Goal: Task Accomplishment & Management: Use online tool/utility

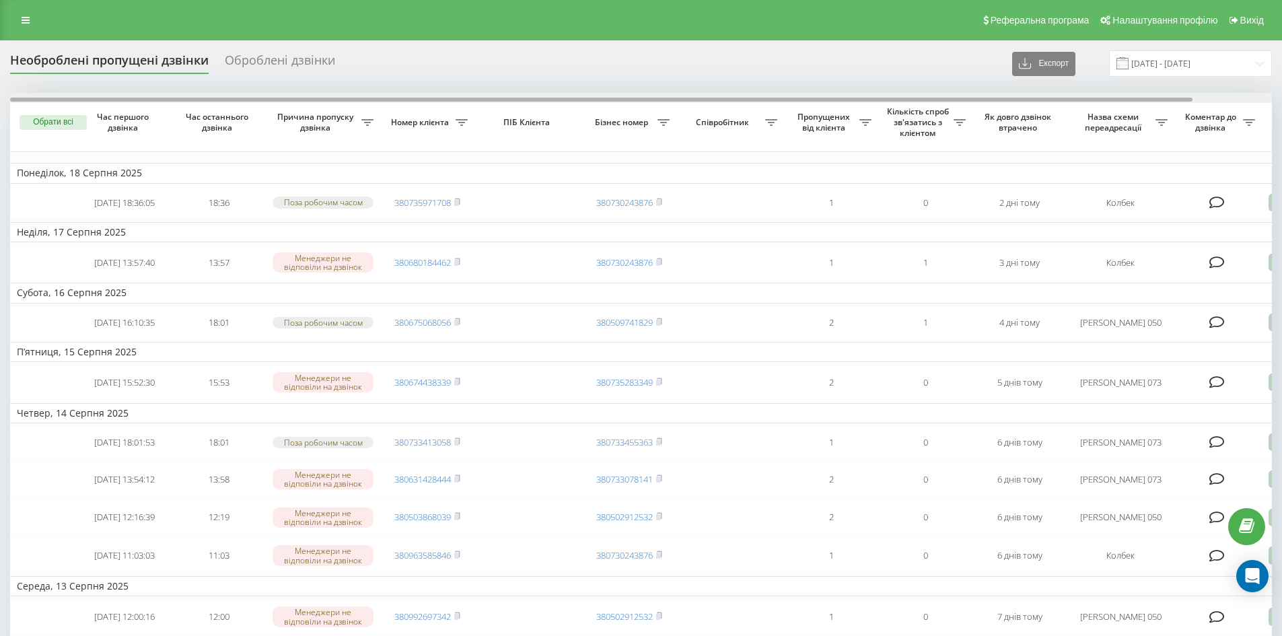
drag, startPoint x: 1115, startPoint y: 100, endPoint x: 598, endPoint y: 62, distance: 518.2
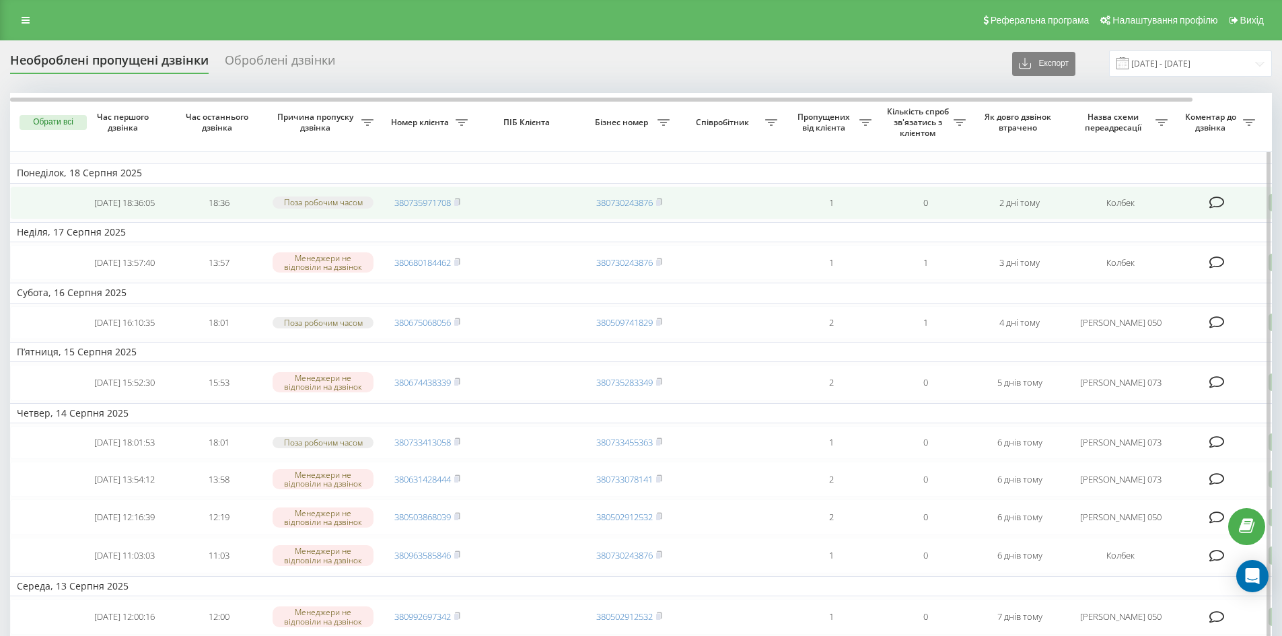
click at [462, 207] on td "380735971708" at bounding box center [427, 202] width 94 height 33
click at [458, 205] on rect at bounding box center [456, 203] width 4 height 6
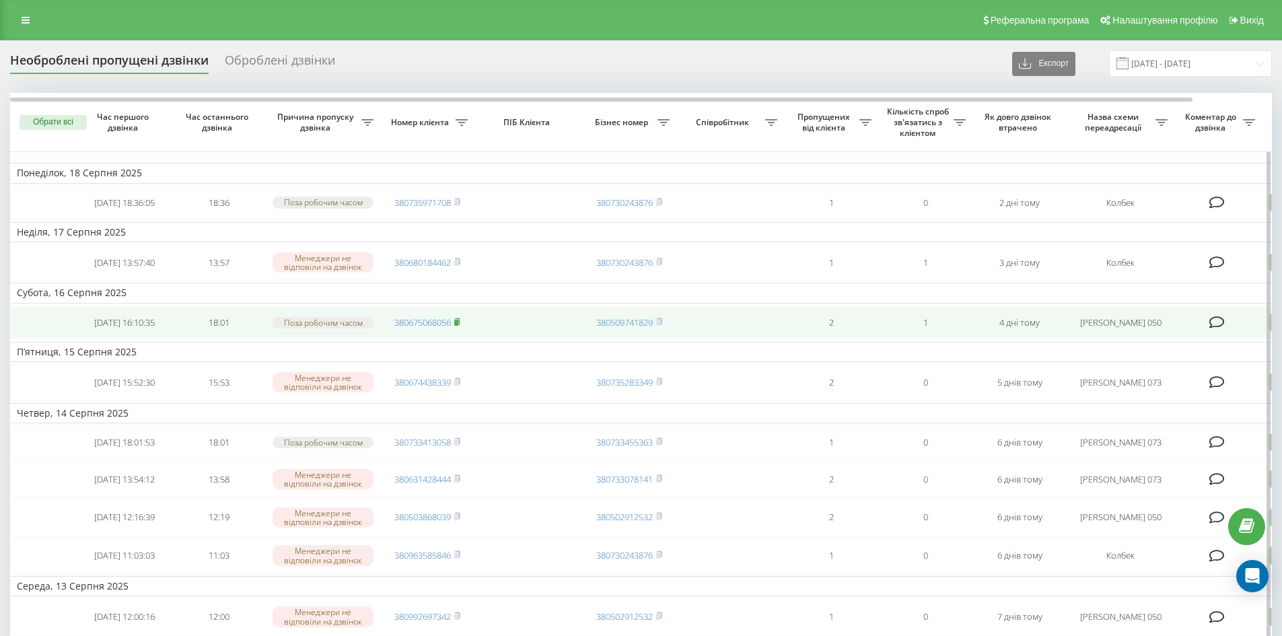
click at [458, 326] on rect at bounding box center [456, 323] width 4 height 6
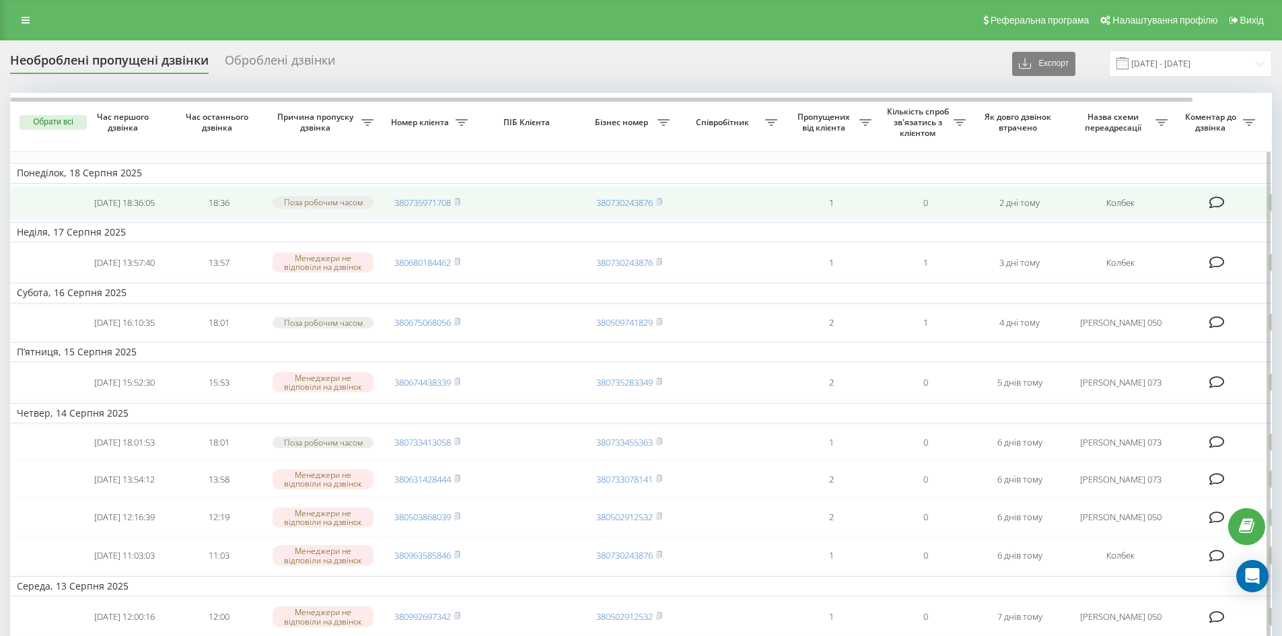
click at [363, 202] on div "Поза робочим часом" at bounding box center [323, 202] width 101 height 11
drag, startPoint x: 363, startPoint y: 202, endPoint x: 283, endPoint y: 200, distance: 80.1
click at [283, 200] on div "Поза робочим часом" at bounding box center [323, 202] width 101 height 11
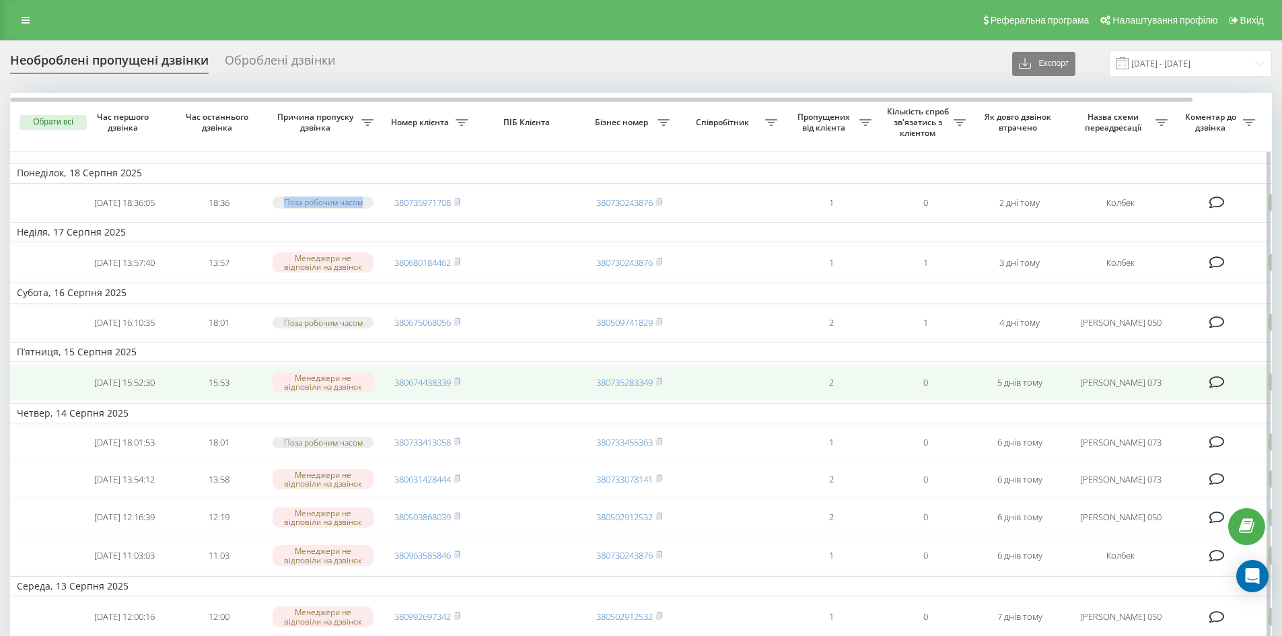
copy div "Поза робочим часом"
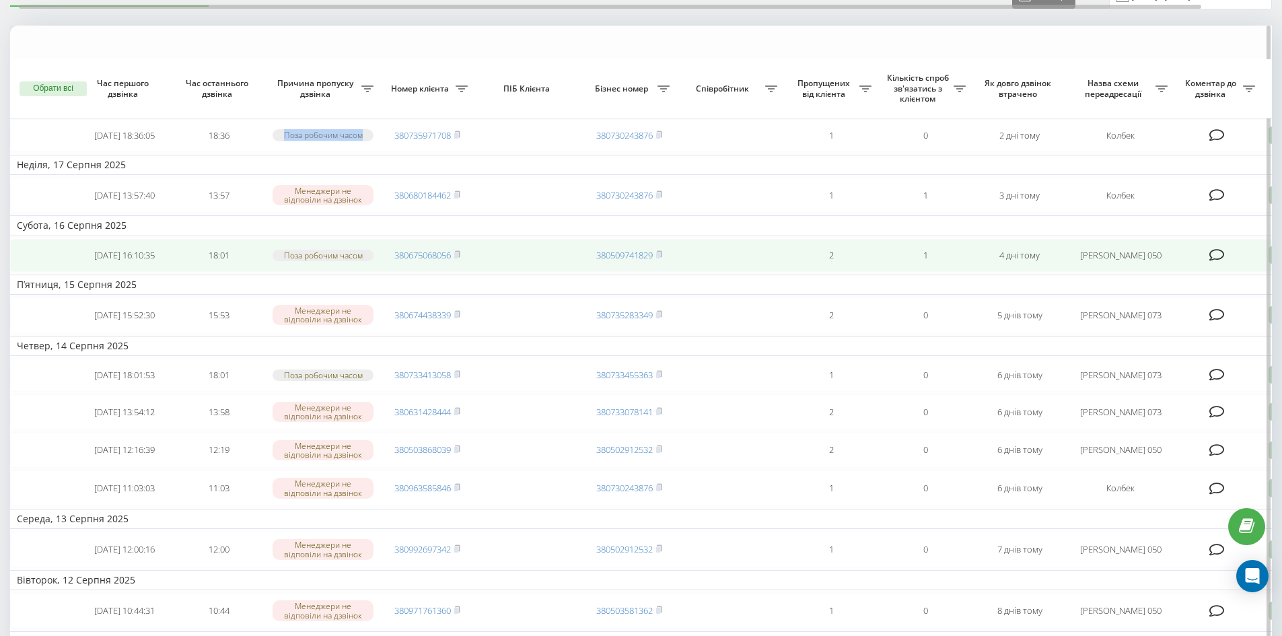
scroll to position [202, 0]
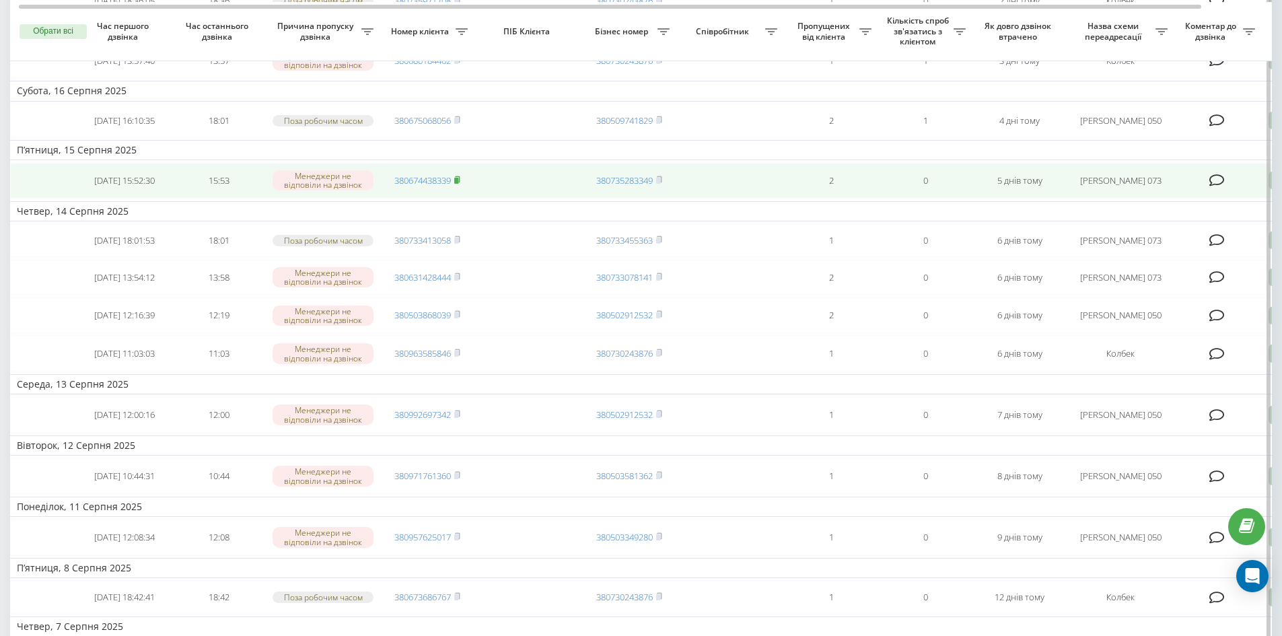
click at [458, 182] on icon at bounding box center [457, 179] width 5 height 6
click at [458, 184] on rect at bounding box center [456, 181] width 4 height 6
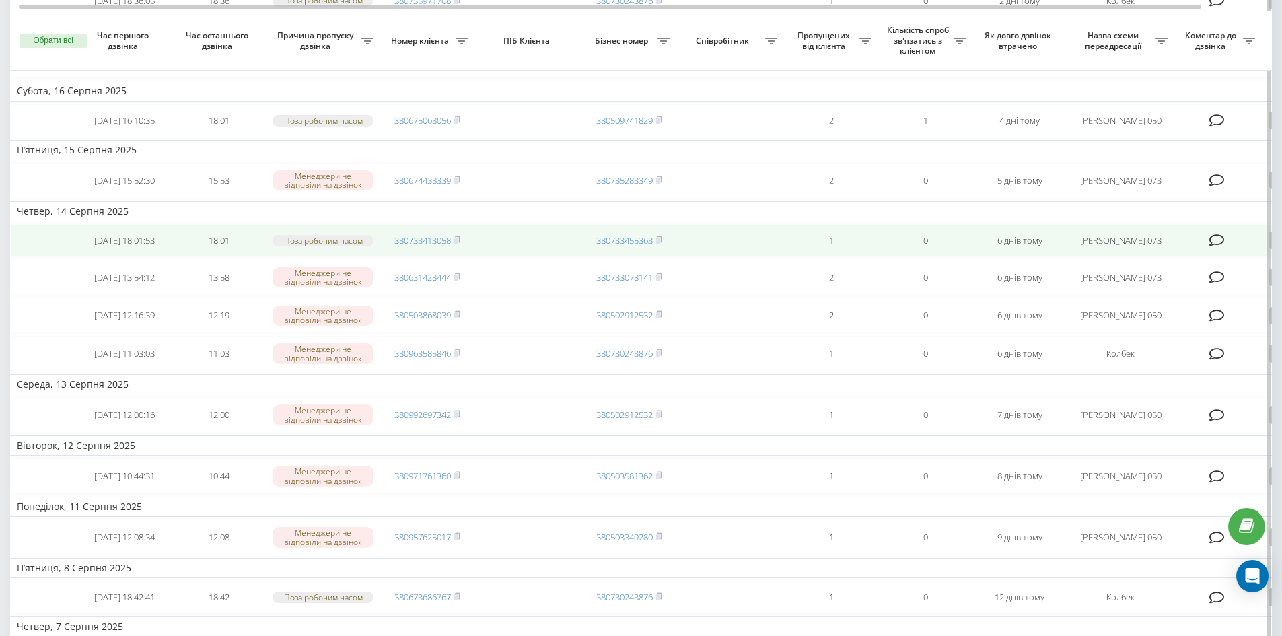
scroll to position [269, 0]
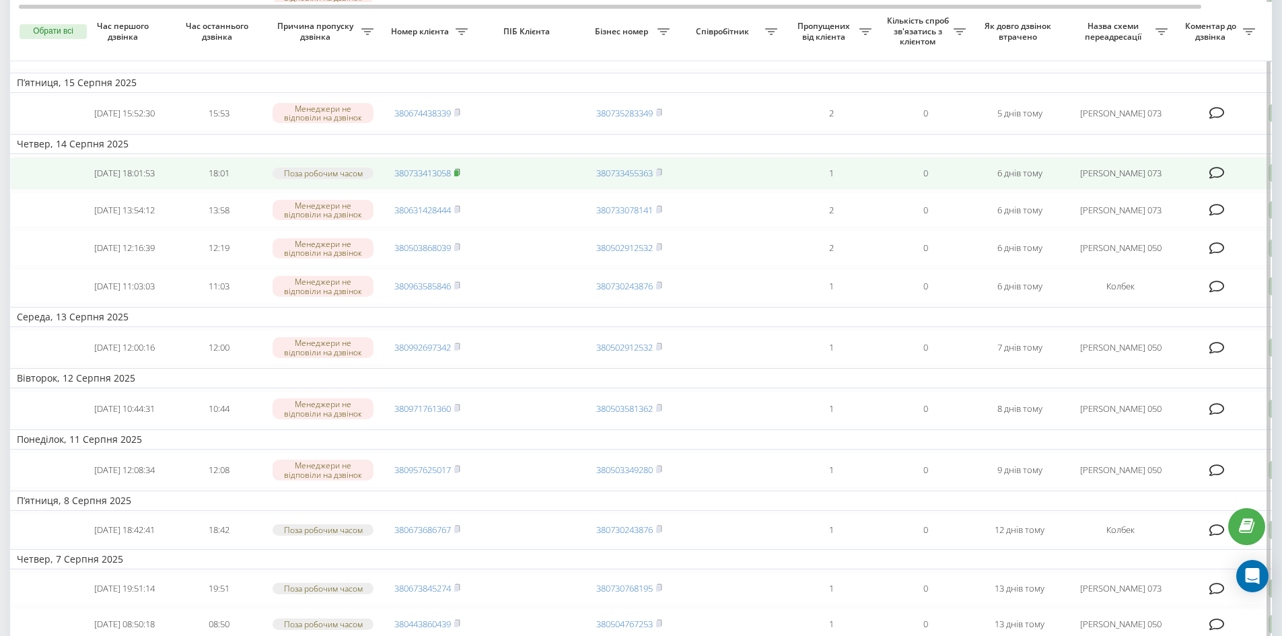
click at [457, 176] on rect at bounding box center [456, 173] width 4 height 6
click at [458, 176] on rect at bounding box center [456, 173] width 4 height 6
click at [668, 188] on td "380733455363" at bounding box center [629, 173] width 94 height 33
click at [660, 176] on rect at bounding box center [658, 173] width 4 height 6
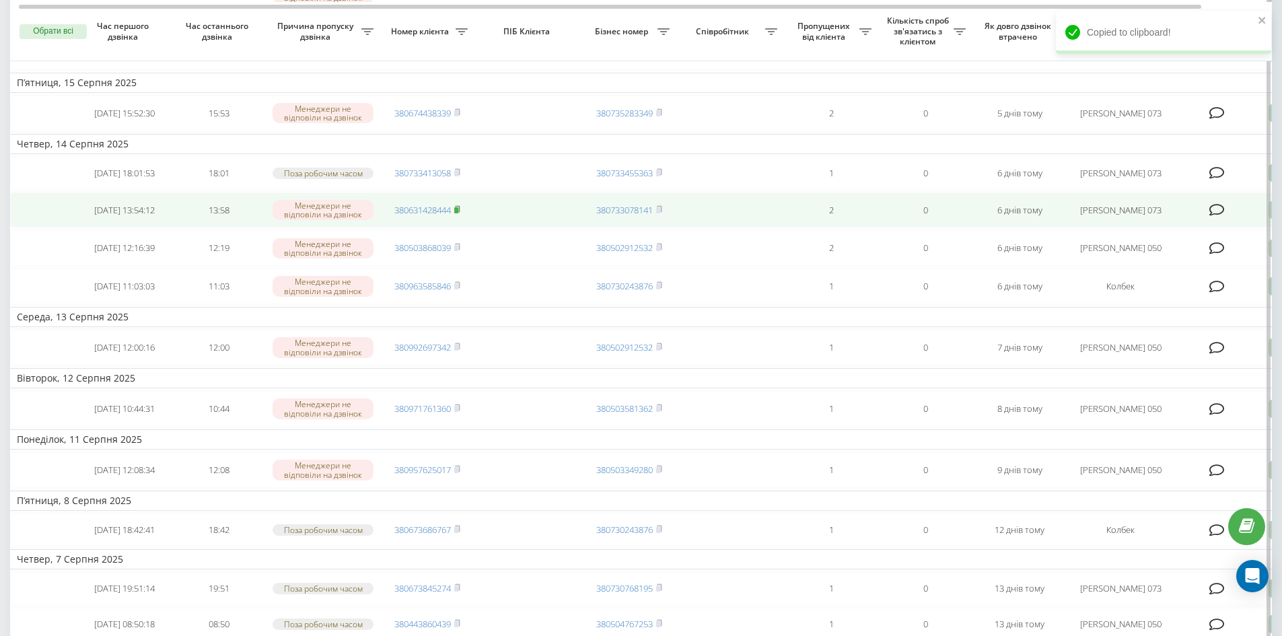
click at [456, 213] on icon at bounding box center [457, 209] width 6 height 8
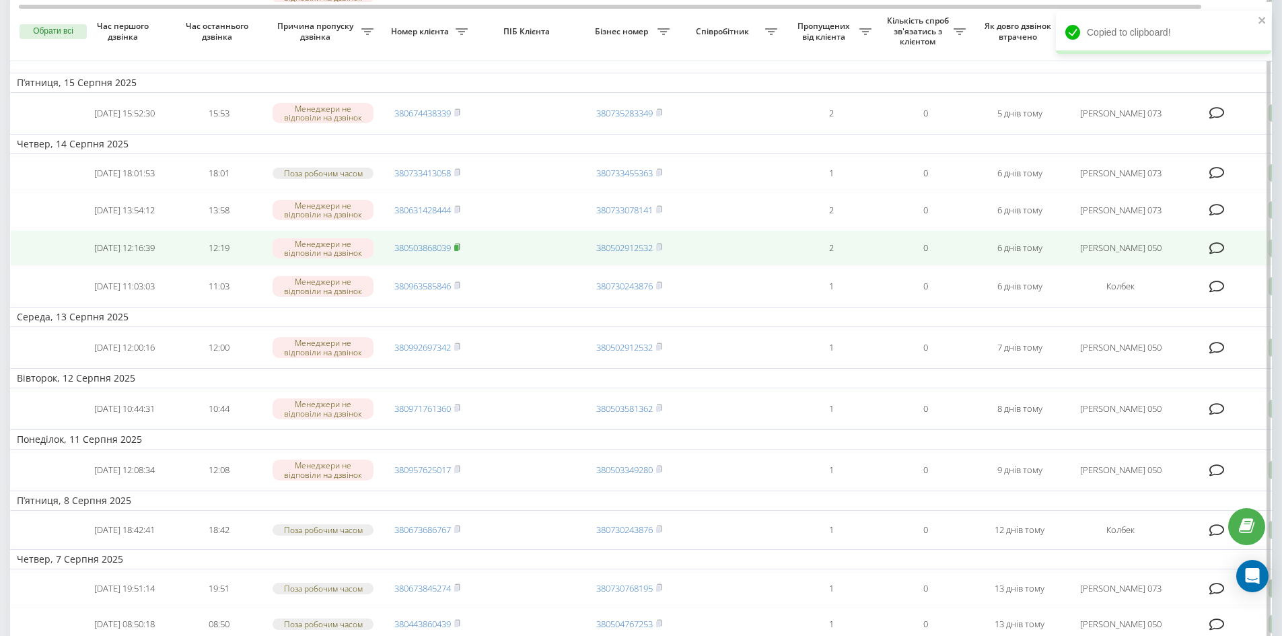
click at [458, 251] on rect at bounding box center [456, 248] width 4 height 6
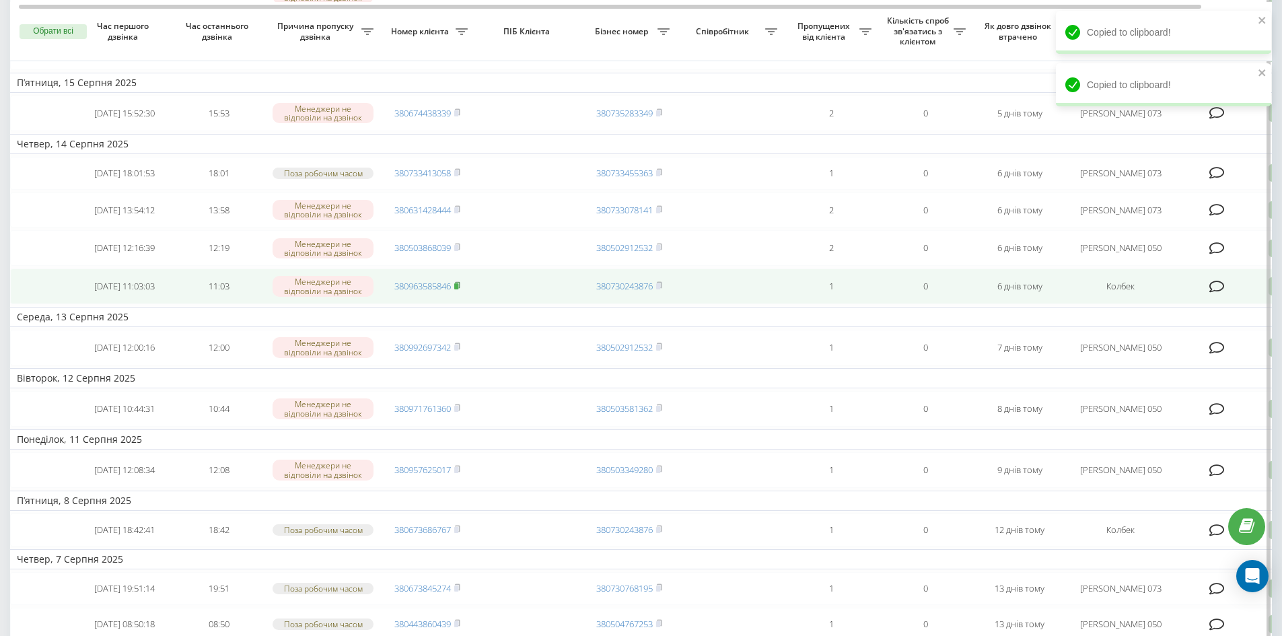
click at [458, 289] on icon at bounding box center [457, 285] width 6 height 8
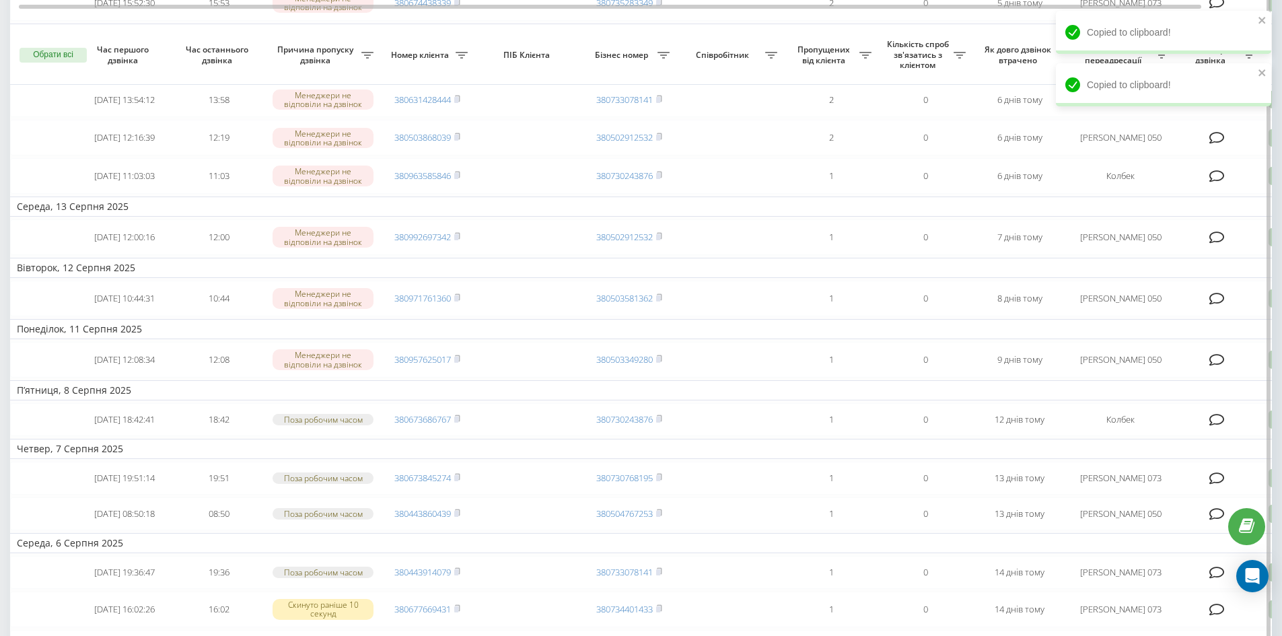
scroll to position [404, 0]
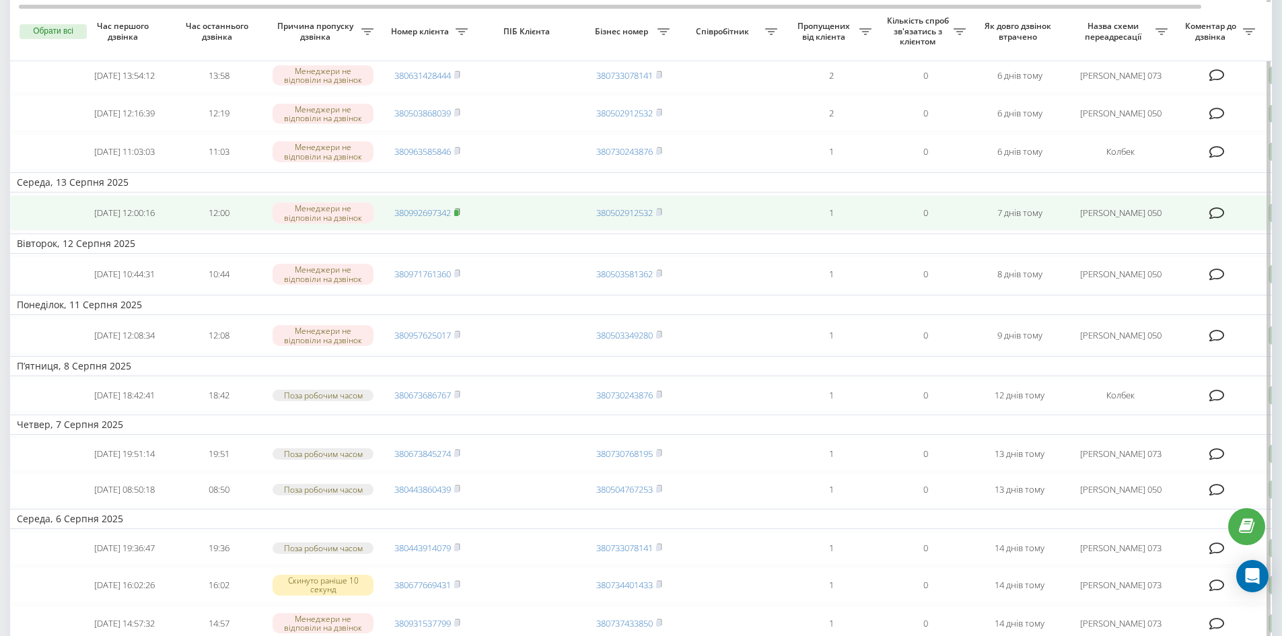
click at [458, 216] on rect at bounding box center [456, 213] width 4 height 6
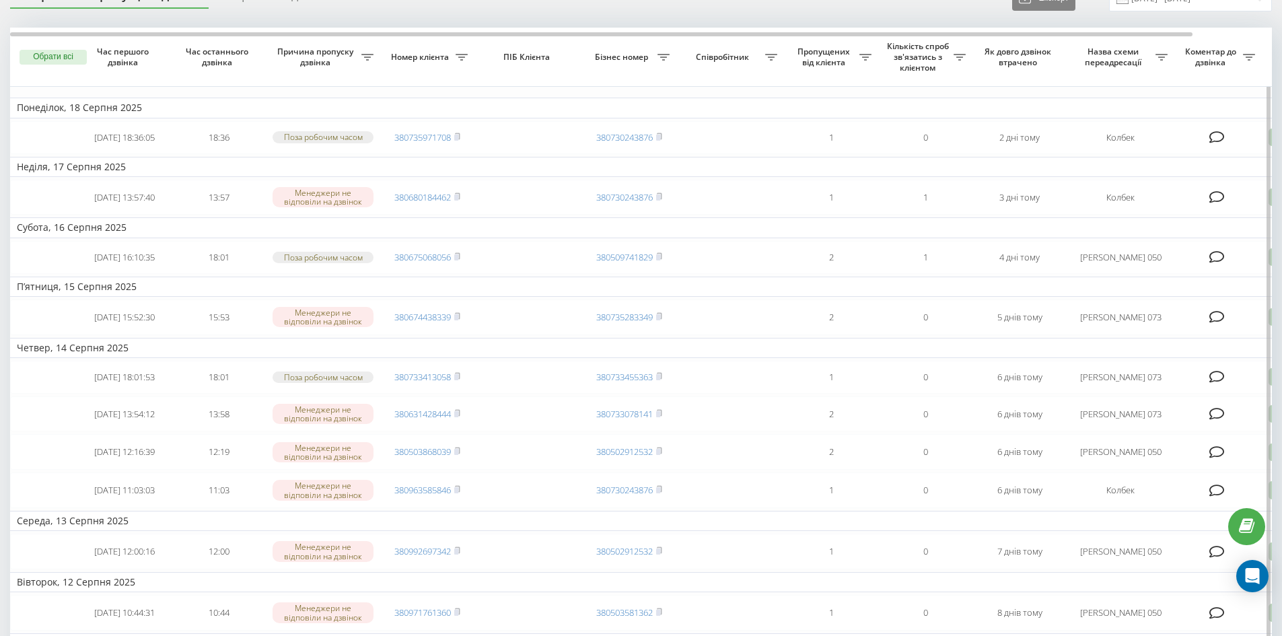
scroll to position [0, 0]
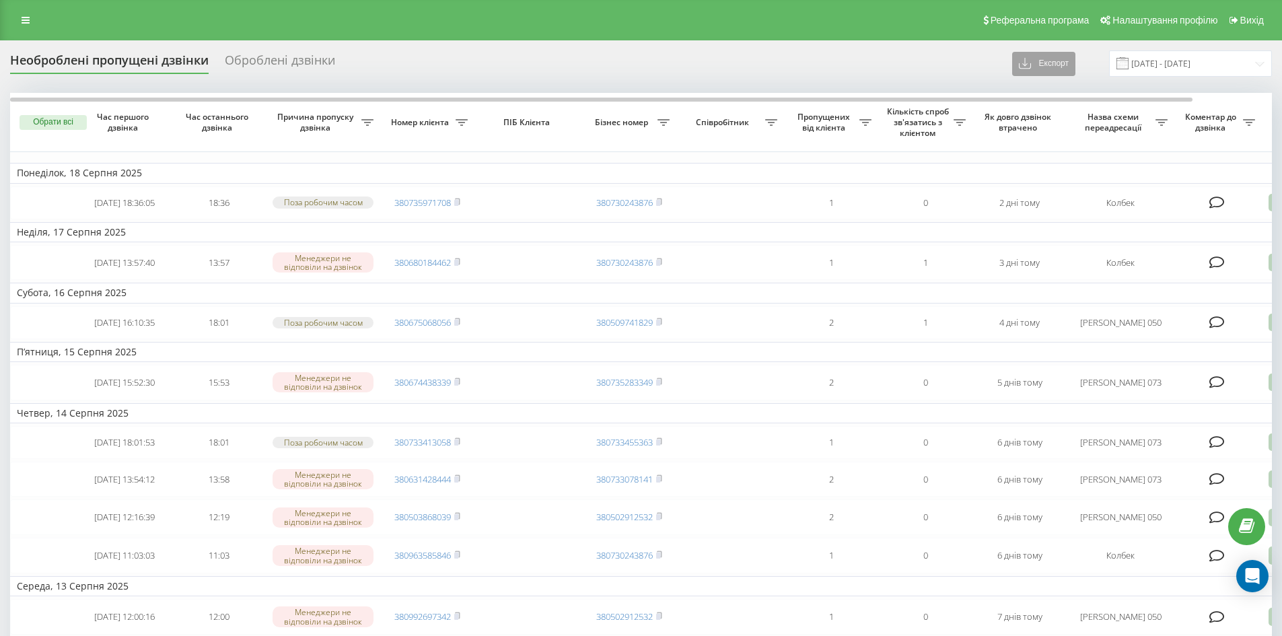
drag, startPoint x: 1059, startPoint y: 60, endPoint x: 1036, endPoint y: 59, distance: 23.6
click at [1059, 60] on button "Експорт" at bounding box center [1043, 64] width 63 height 24
click at [1064, 106] on div ".xlsx" at bounding box center [1048, 113] width 71 height 24
click at [1245, 63] on input "[DATE] - [DATE]" at bounding box center [1190, 63] width 163 height 26
